Goal: Transaction & Acquisition: Obtain resource

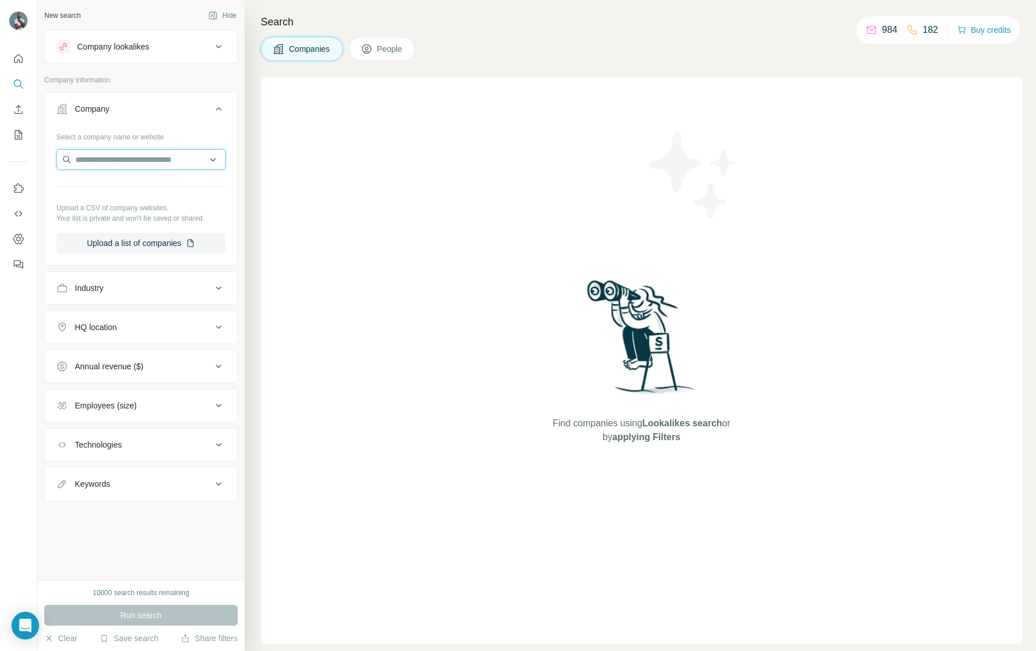
click at [145, 160] on input "text" at bounding box center [140, 159] width 169 height 21
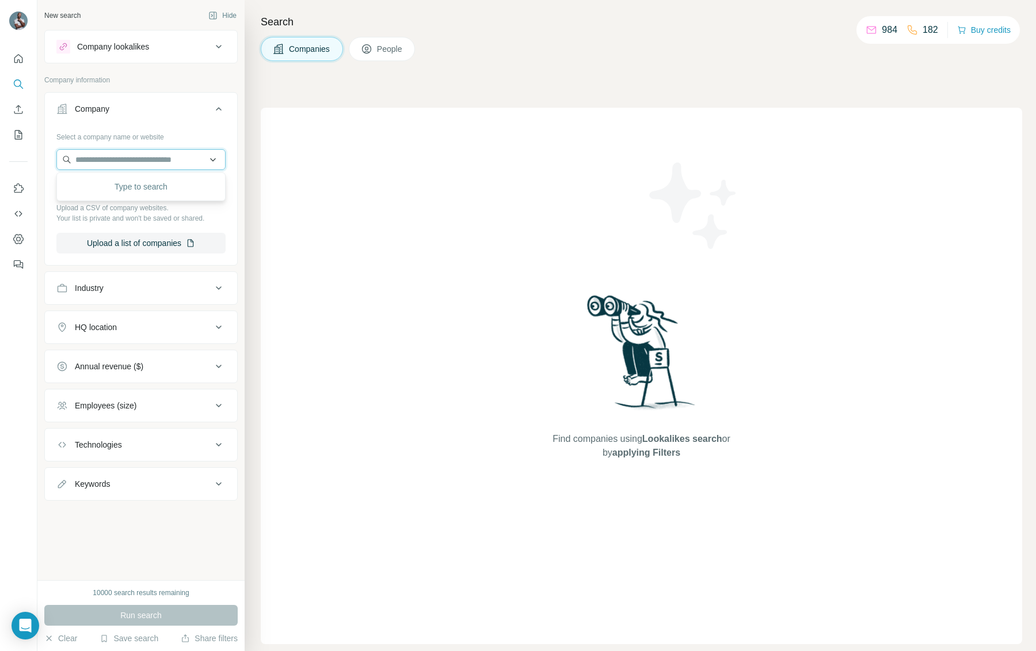
paste input "**********"
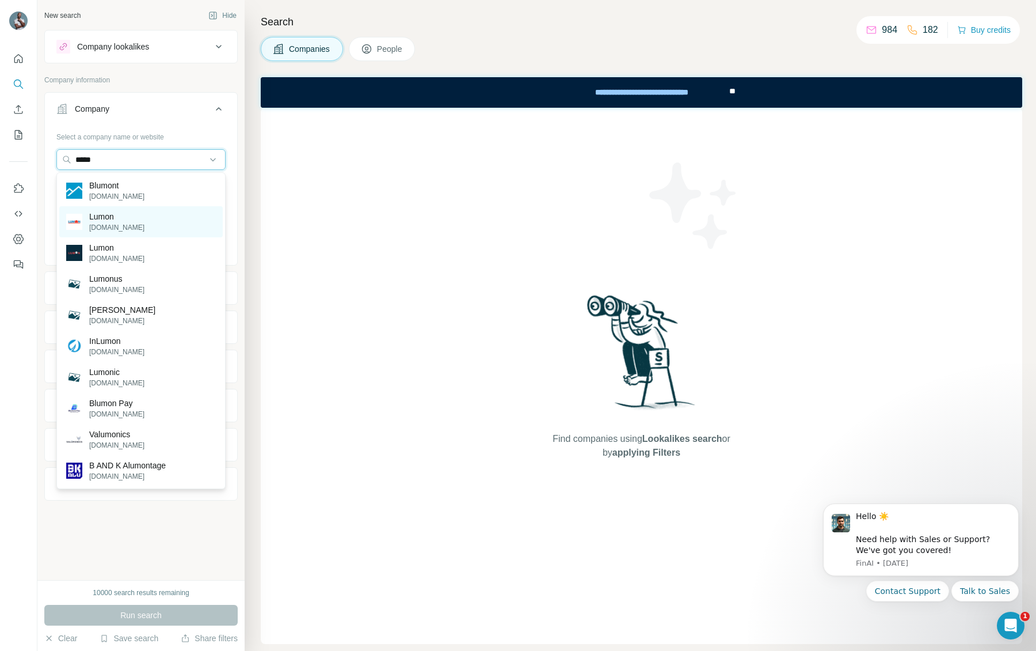
type input "*****"
click at [116, 214] on p "Lumon" at bounding box center [116, 217] width 55 height 12
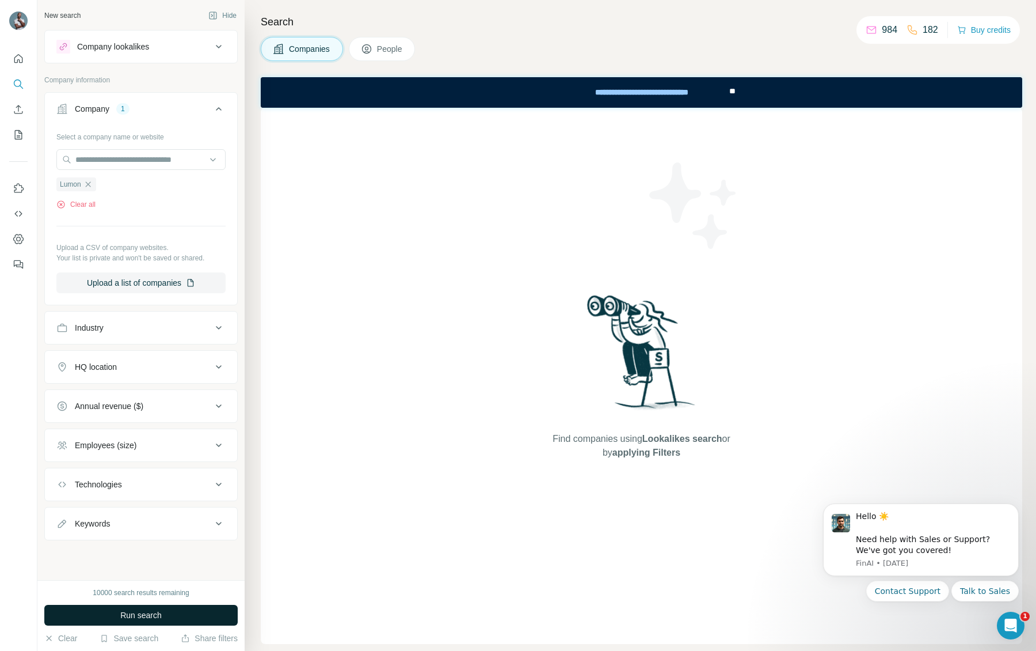
click at [147, 618] on span "Run search" at bounding box center [140, 615] width 41 height 12
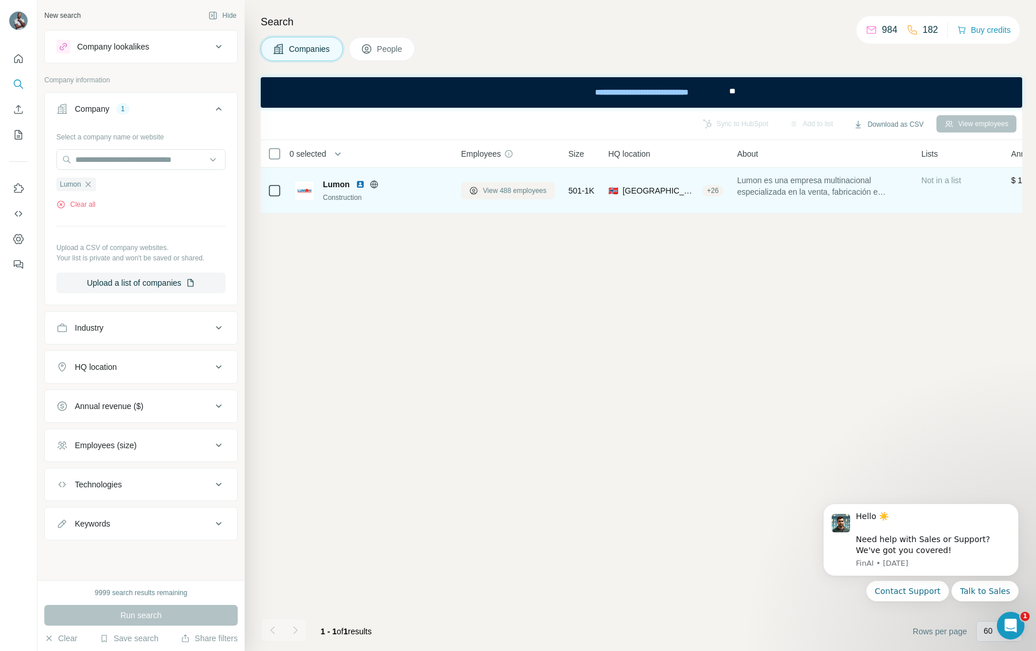
click at [519, 189] on span "View 488 employees" at bounding box center [515, 190] width 64 height 10
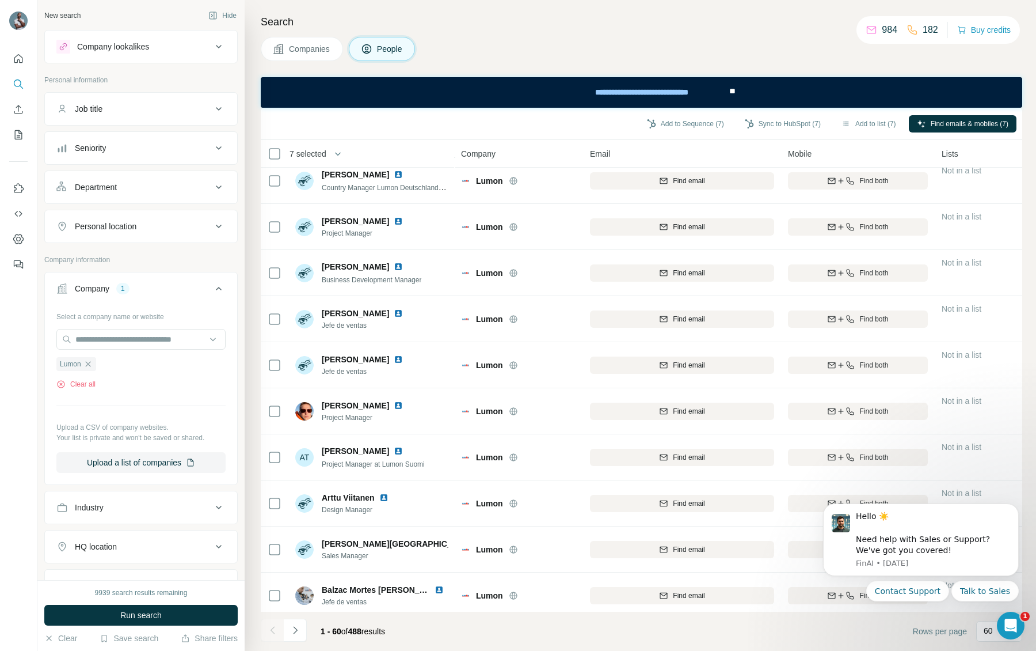
scroll to position [2320, 0]
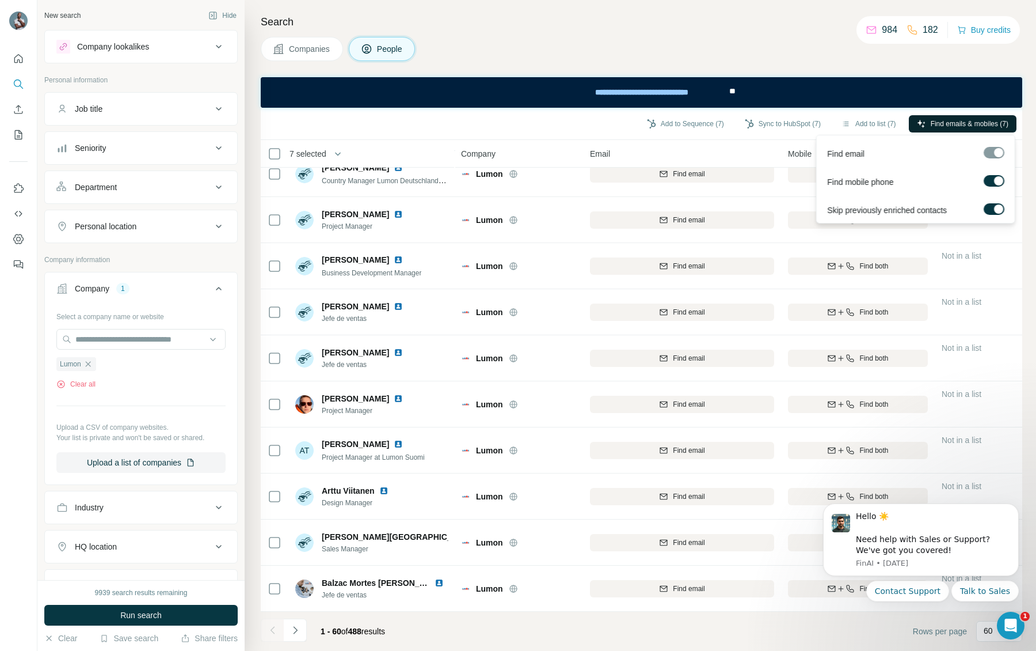
click at [960, 124] on span "Find emails & mobiles (7)" at bounding box center [970, 124] width 78 height 10
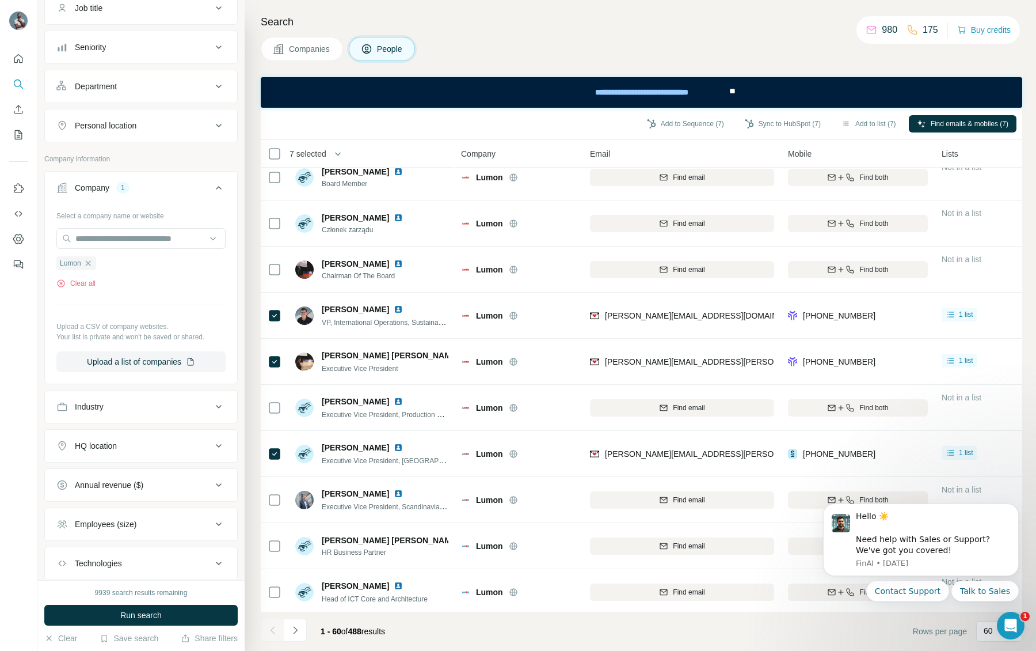
scroll to position [0, 0]
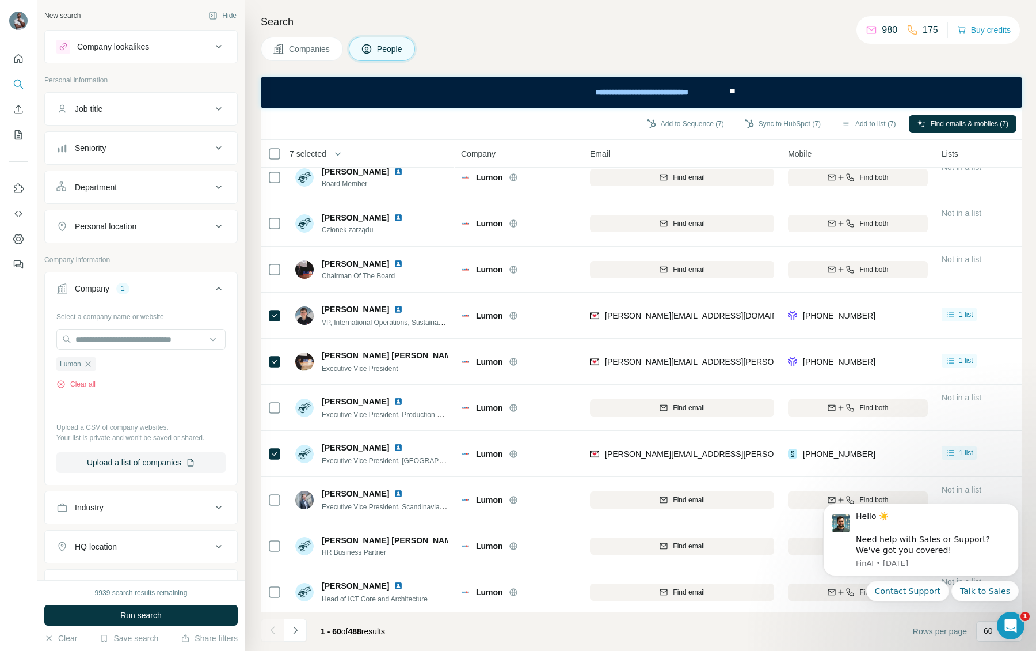
click at [118, 229] on div "Personal location" at bounding box center [106, 226] width 62 height 12
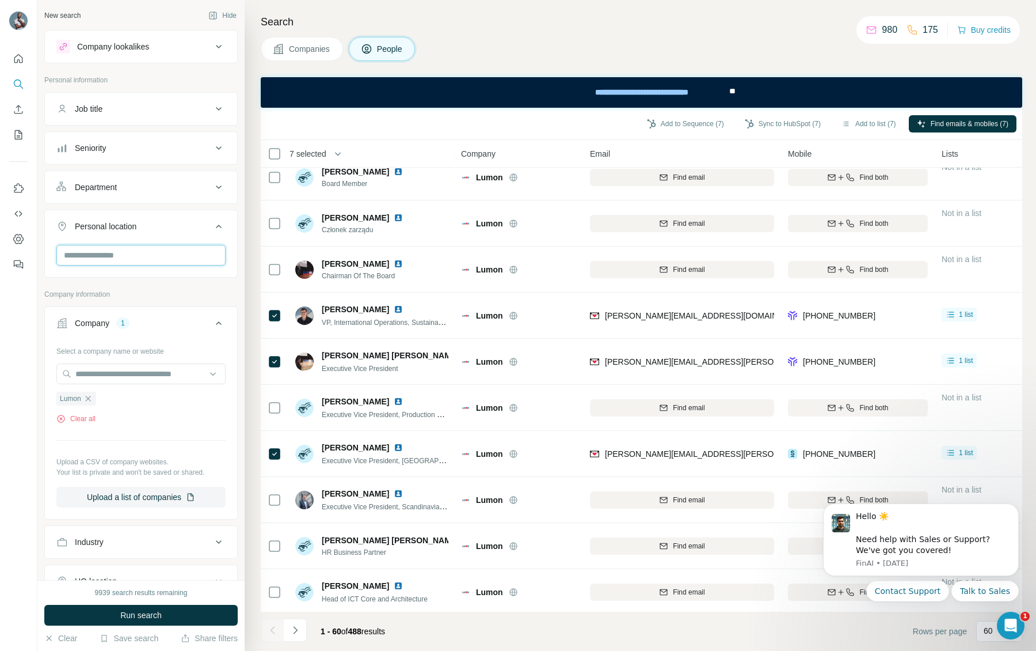
click at [135, 254] on input "text" at bounding box center [140, 255] width 169 height 21
type input "*******"
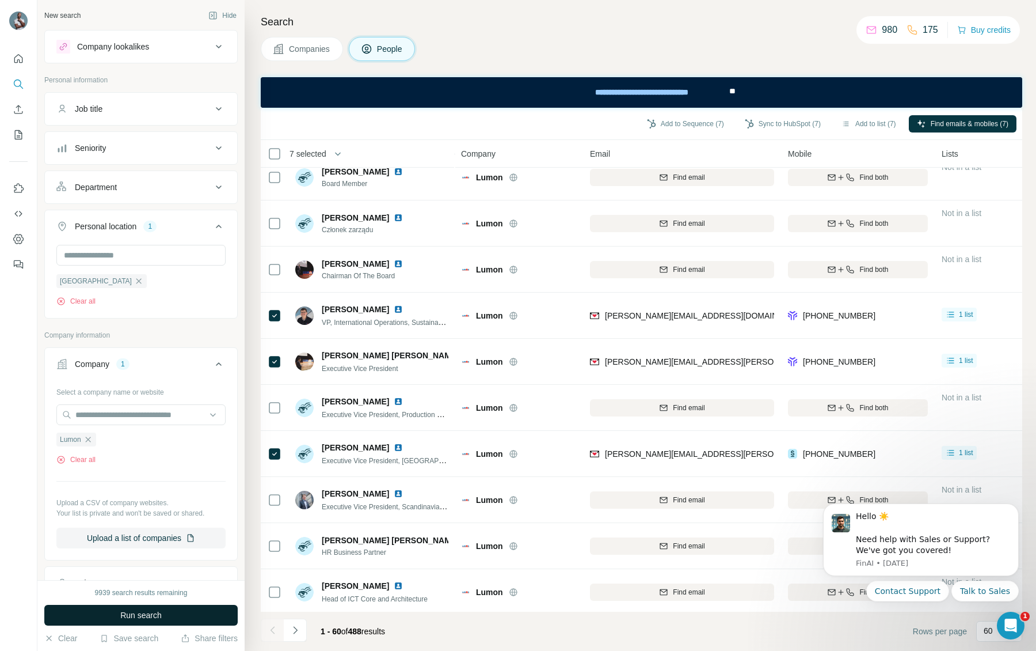
click at [168, 617] on button "Run search" at bounding box center [140, 614] width 193 height 21
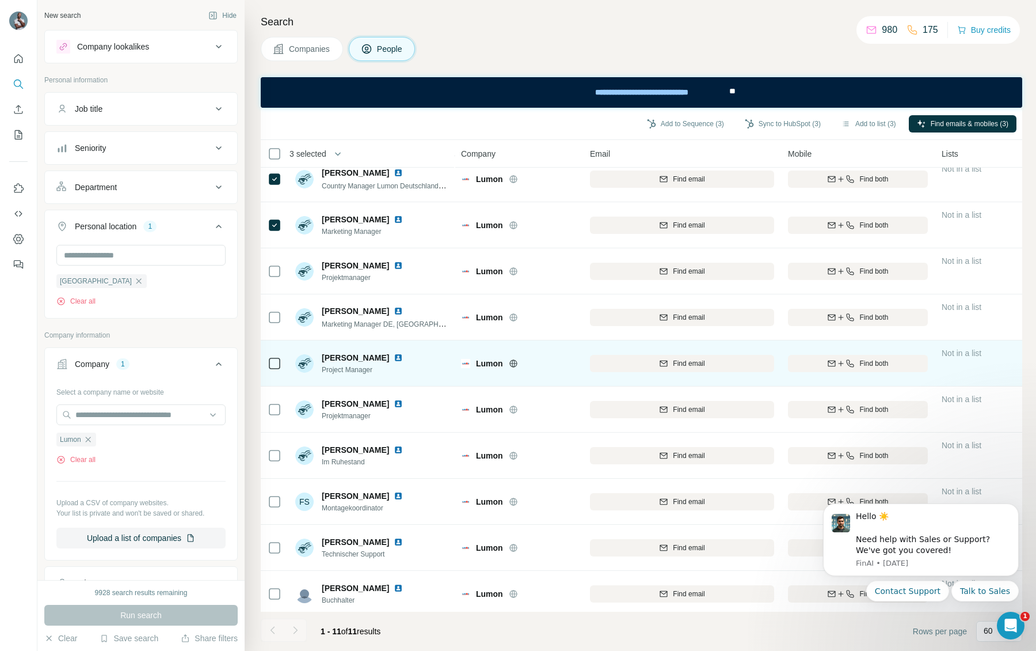
scroll to position [63, 0]
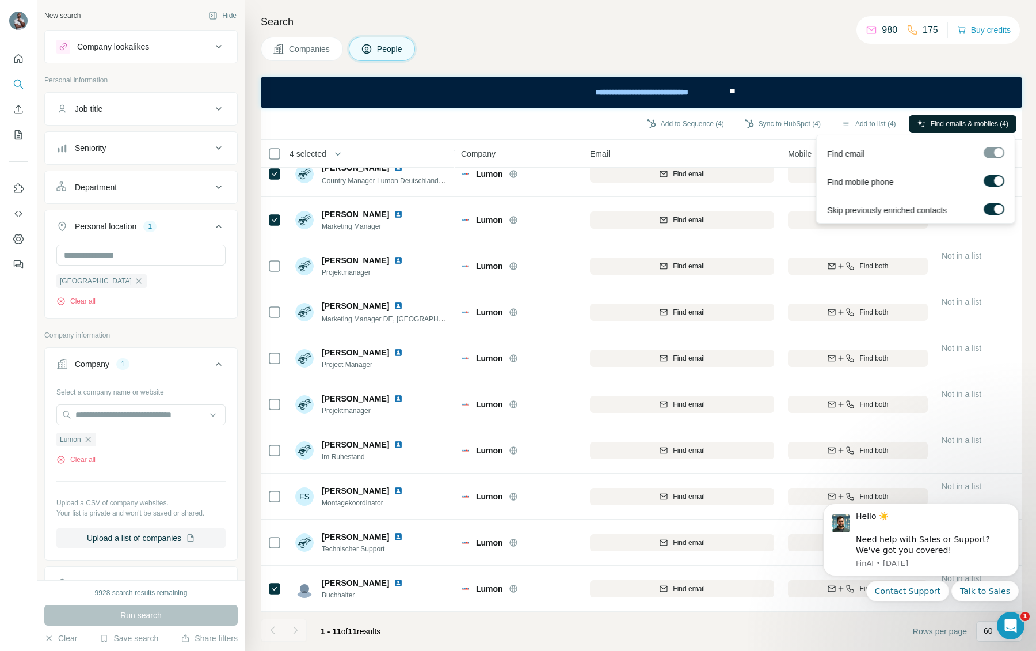
click at [960, 124] on span "Find emails & mobiles (4)" at bounding box center [970, 124] width 78 height 10
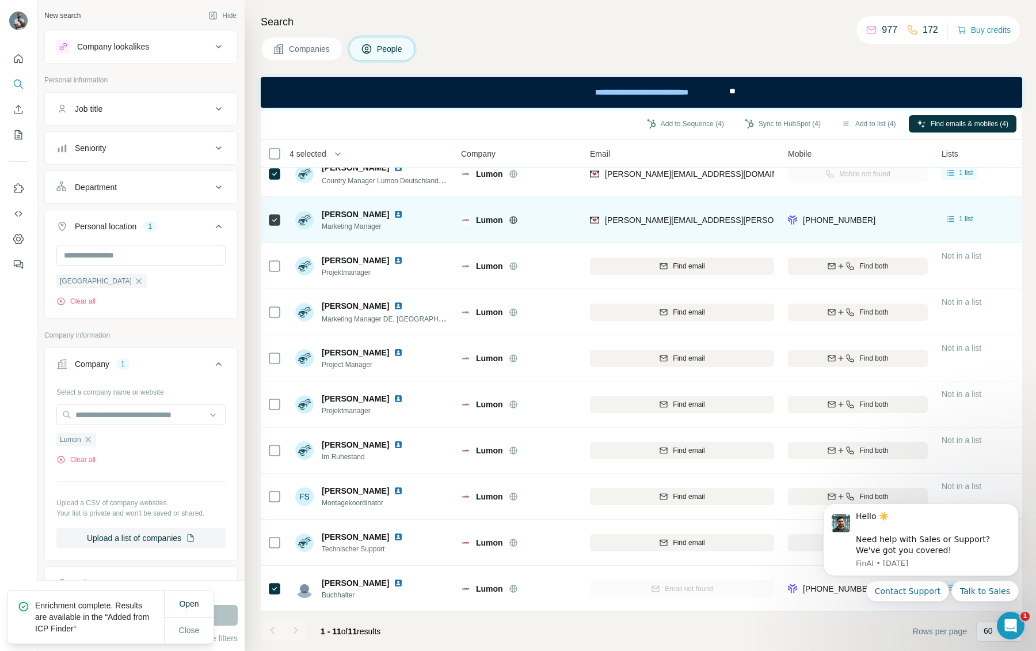
scroll to position [0, 0]
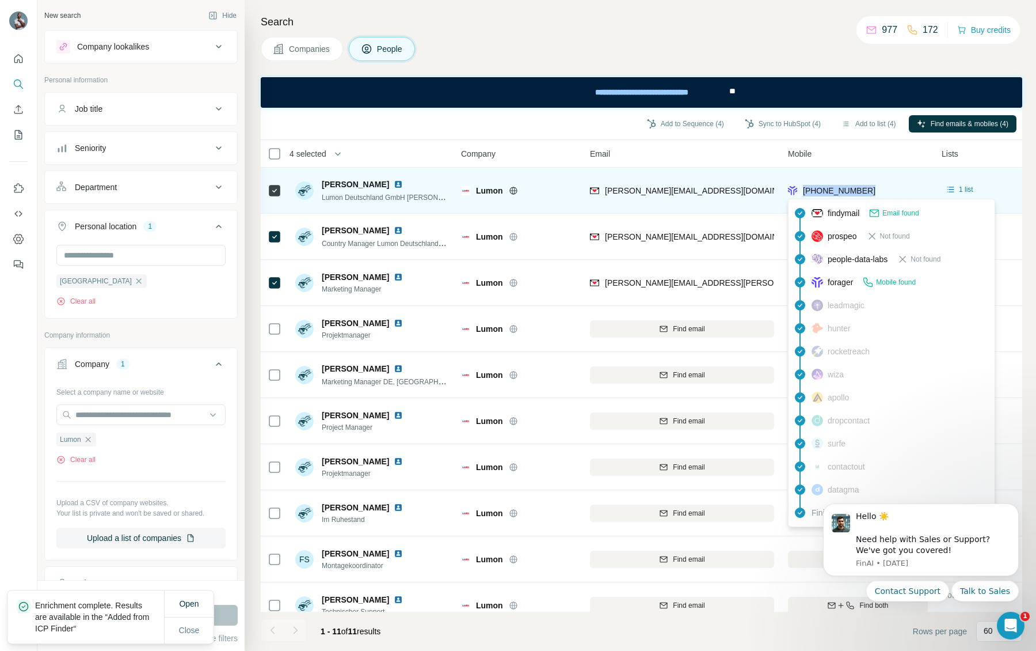
drag, startPoint x: 897, startPoint y: 191, endPoint x: 805, endPoint y: 188, distance: 91.6
click at [805, 188] on div "[PHONE_NUMBER]" at bounding box center [858, 190] width 140 height 32
copy span "[PHONE_NUMBER]"
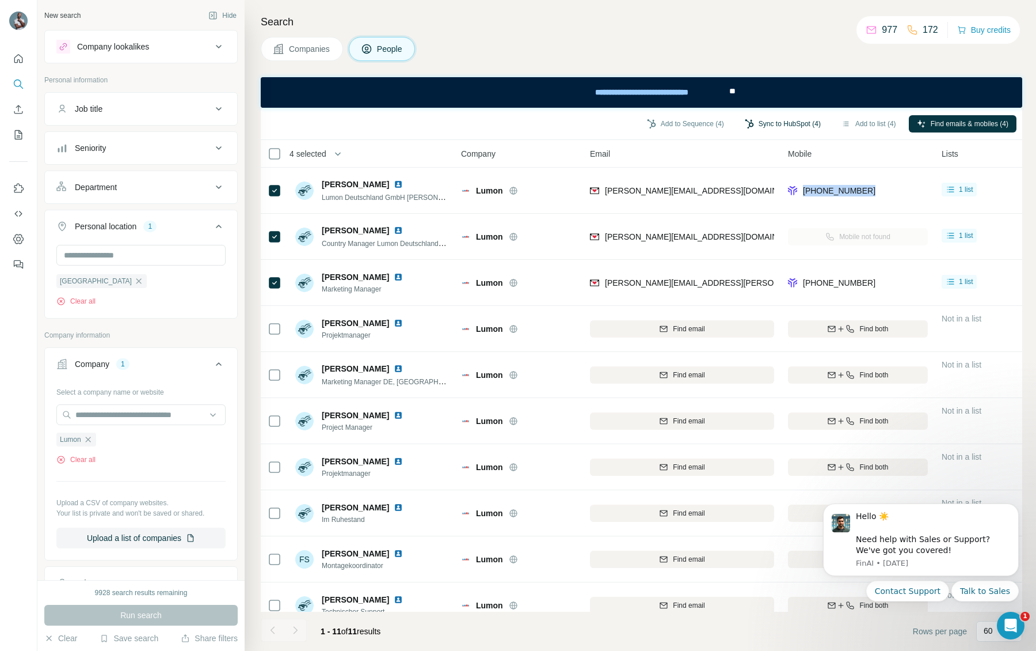
click at [767, 124] on button "Sync to HubSpot (4)" at bounding box center [783, 123] width 92 height 17
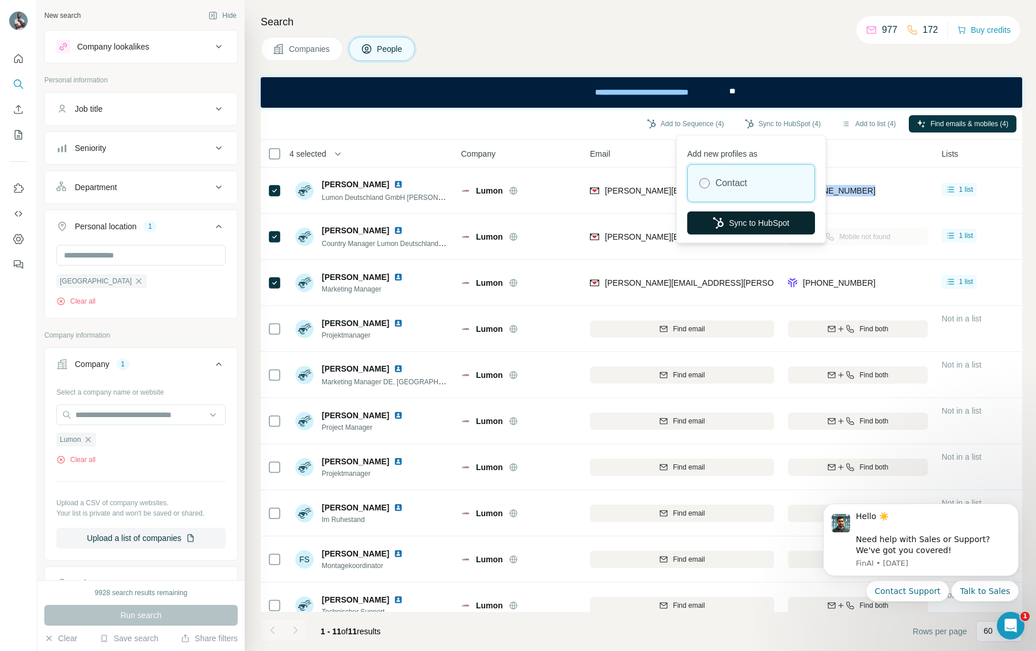
click at [759, 224] on button "Sync to HubSpot" at bounding box center [751, 222] width 128 height 23
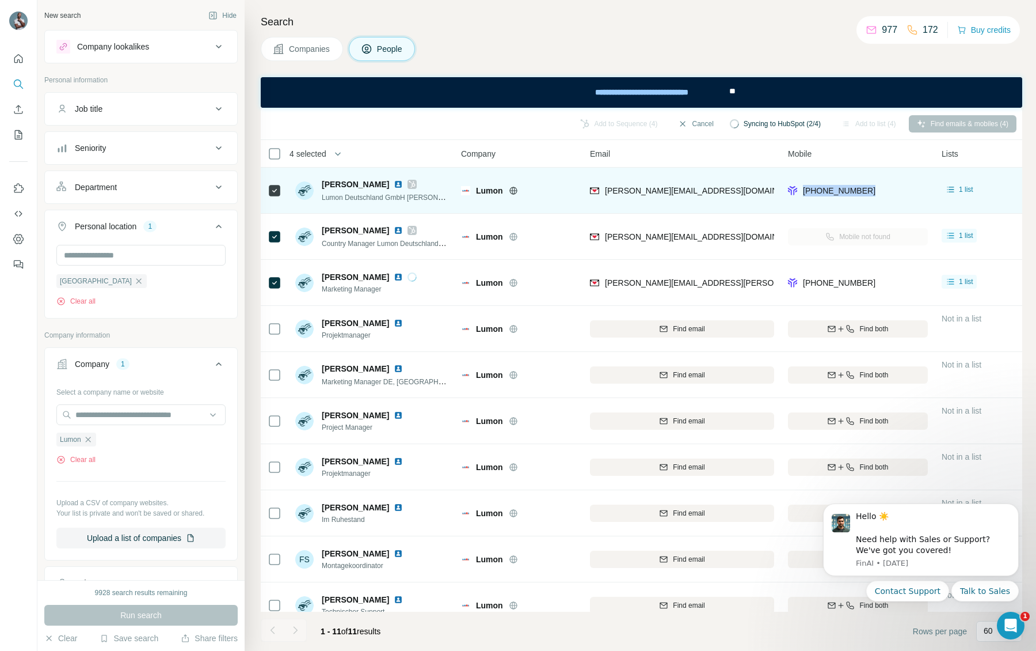
click at [402, 185] on img at bounding box center [398, 184] width 9 height 9
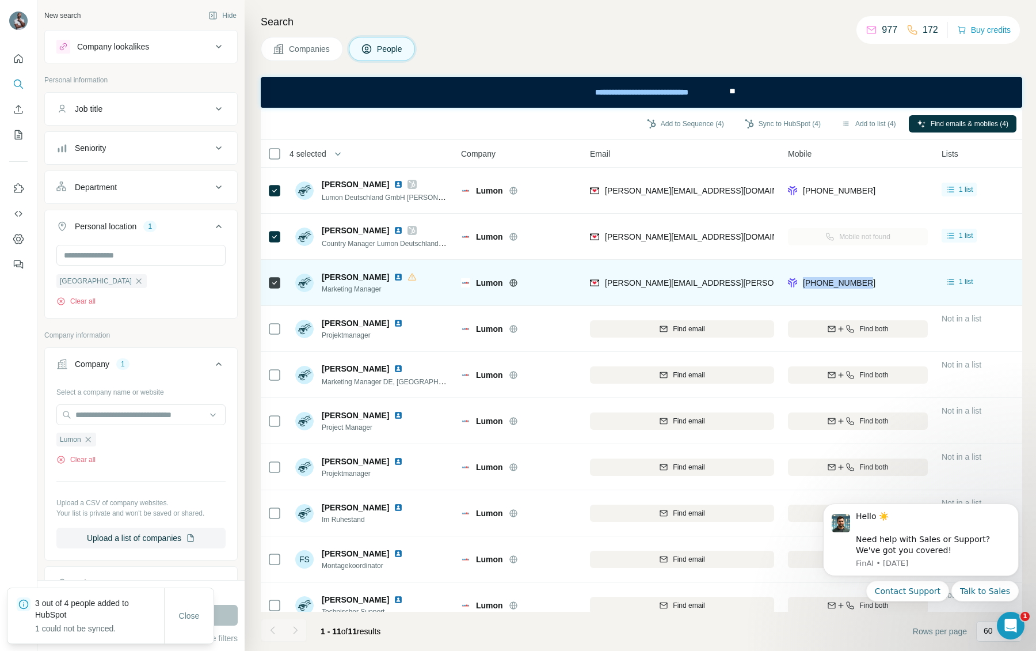
drag, startPoint x: 888, startPoint y: 276, endPoint x: 871, endPoint y: 283, distance: 18.1
click at [871, 283] on div "[PHONE_NUMBER]" at bounding box center [858, 283] width 140 height 32
copy span "[PHONE_NUMBER]"
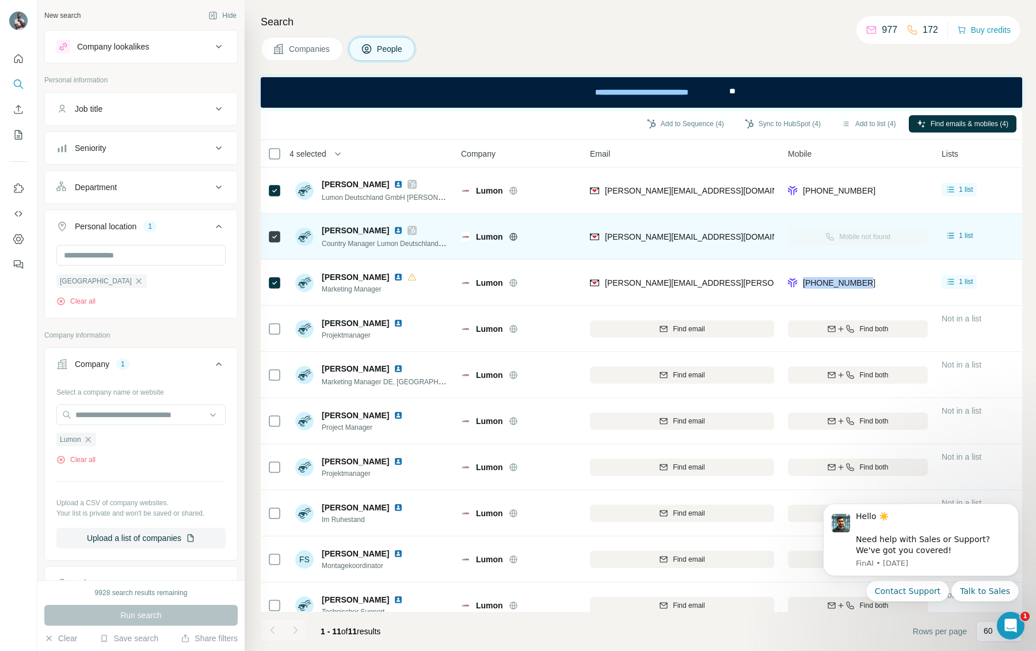
scroll to position [63, 0]
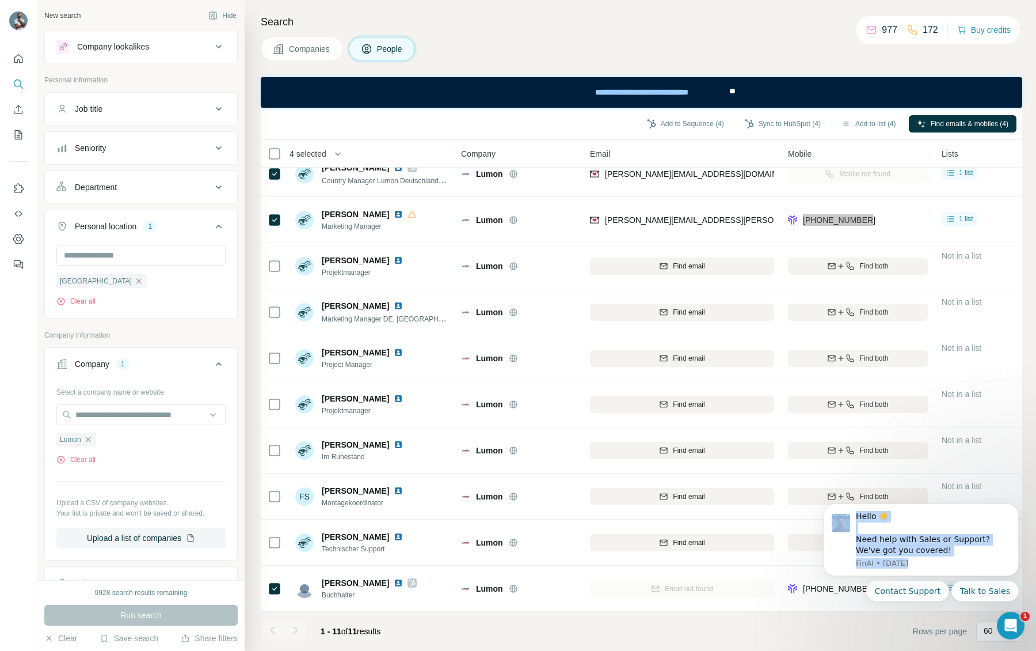
drag, startPoint x: 870, startPoint y: 588, endPoint x: 801, endPoint y: 587, distance: 69.1
click at [806, 587] on html "Hello ☀️ ​ Need help with Sales or Support? We've got you covered! [GEOGRAPHIC_…" at bounding box center [921, 567] width 230 height 156
click at [834, 608] on body "Hello ☀️ ​ Need help with Sales or Support? We've got you covered! [GEOGRAPHIC_…" at bounding box center [921, 566] width 221 height 147
drag, startPoint x: 866, startPoint y: 591, endPoint x: 823, endPoint y: 590, distance: 42.6
click at [823, 590] on div "Contact Support Talk to Sales" at bounding box center [921, 590] width 196 height 21
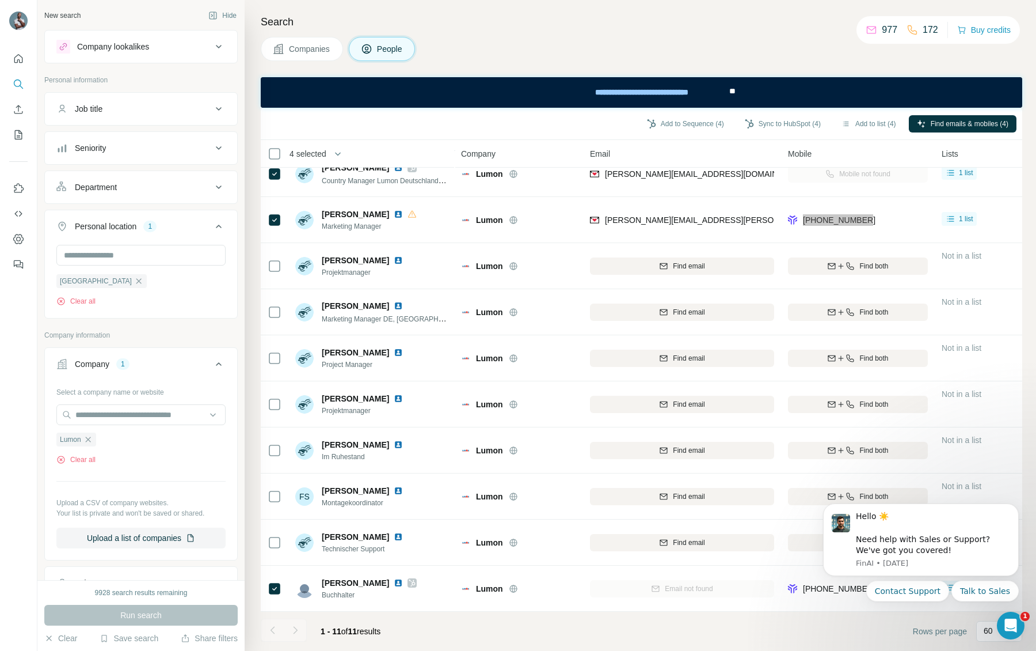
click at [823, 590] on div "Contact Support Talk to Sales" at bounding box center [921, 590] width 196 height 21
click at [1016, 506] on icon "Dismiss notification" at bounding box center [1015, 507] width 4 height 4
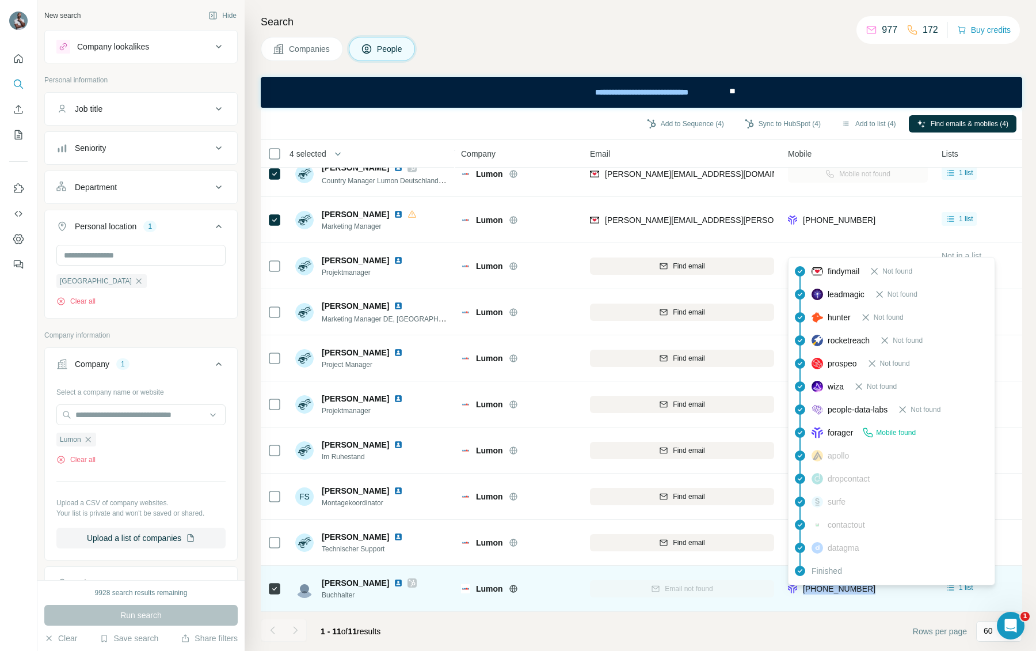
drag, startPoint x: 884, startPoint y: 598, endPoint x: 804, endPoint y: 592, distance: 80.8
click at [804, 592] on div "[PHONE_NUMBER]" at bounding box center [858, 588] width 140 height 32
copy span "[PHONE_NUMBER]"
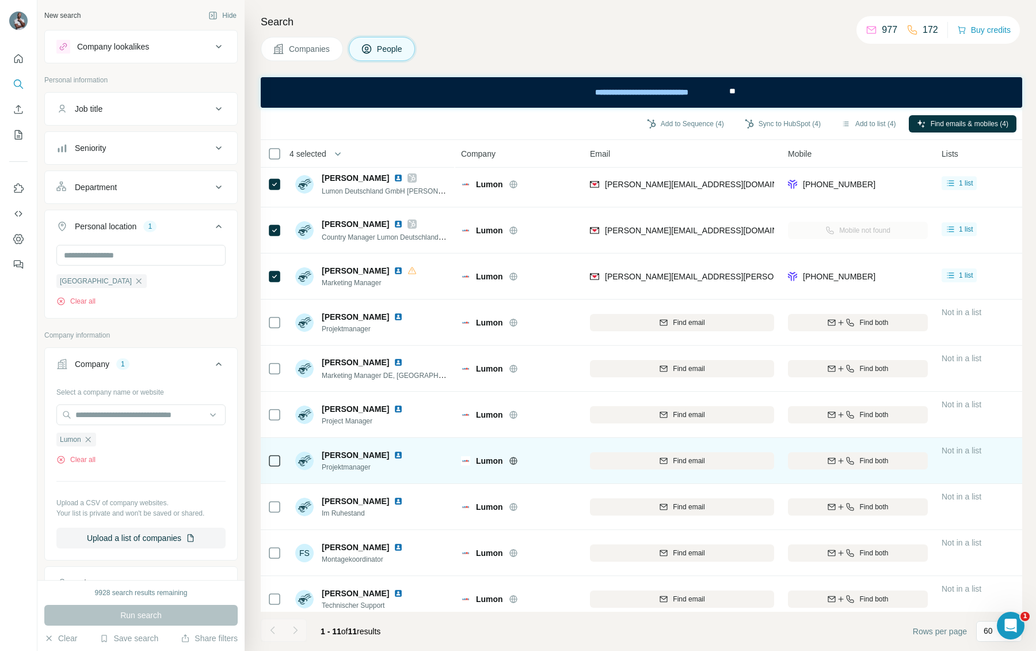
scroll to position [0, 0]
